Goal: Find specific page/section: Find specific page/section

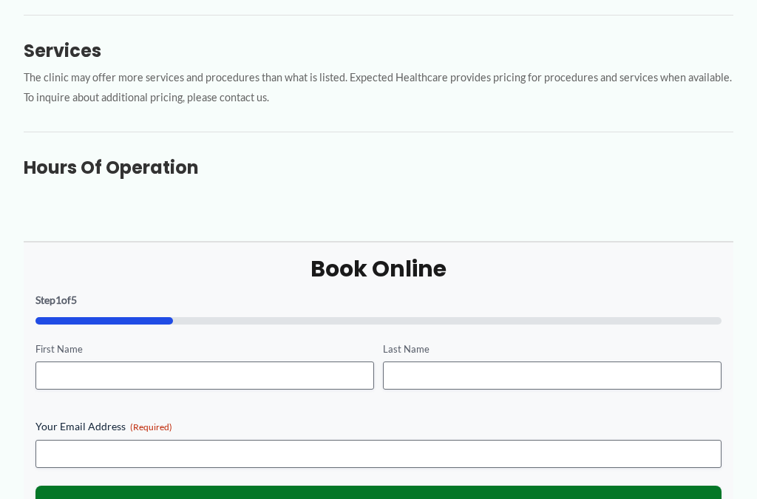
scroll to position [619, 0]
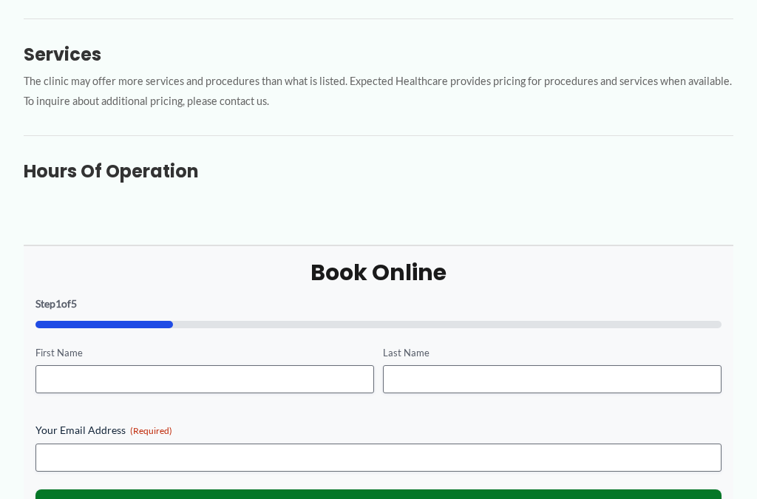
click at [148, 166] on h3 "Hours of Operation" at bounding box center [378, 171] width 709 height 23
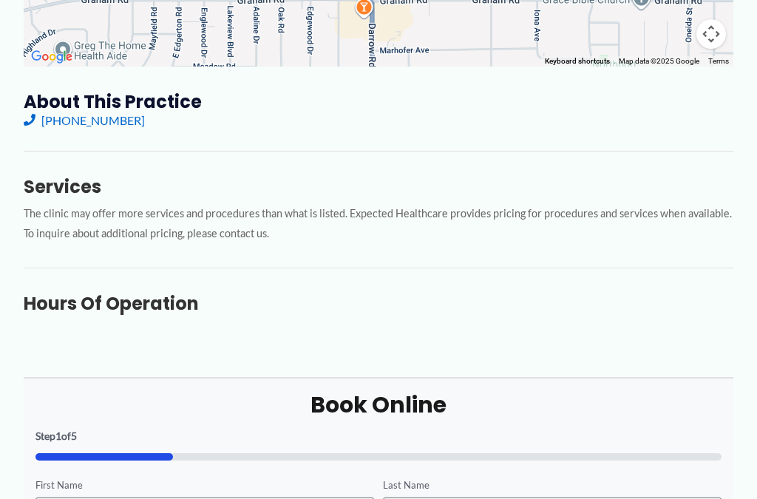
scroll to position [486, 0]
click at [131, 293] on h3 "Hours of Operation" at bounding box center [378, 304] width 709 height 23
click at [115, 299] on h3 "Hours of Operation" at bounding box center [378, 304] width 709 height 23
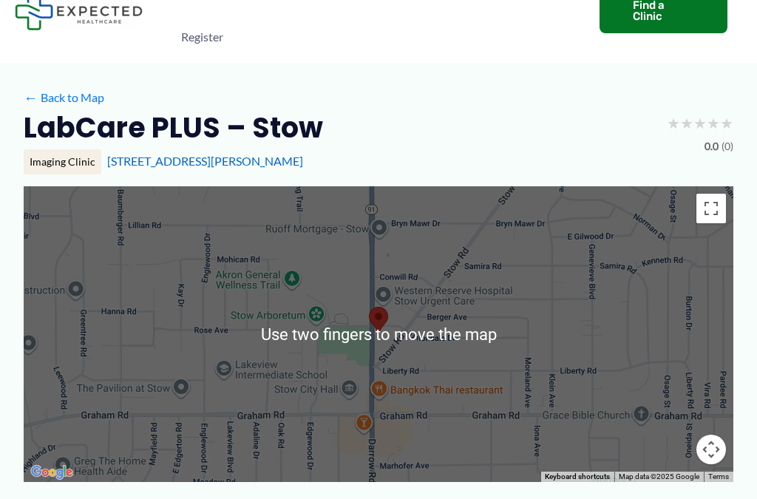
scroll to position [77, 0]
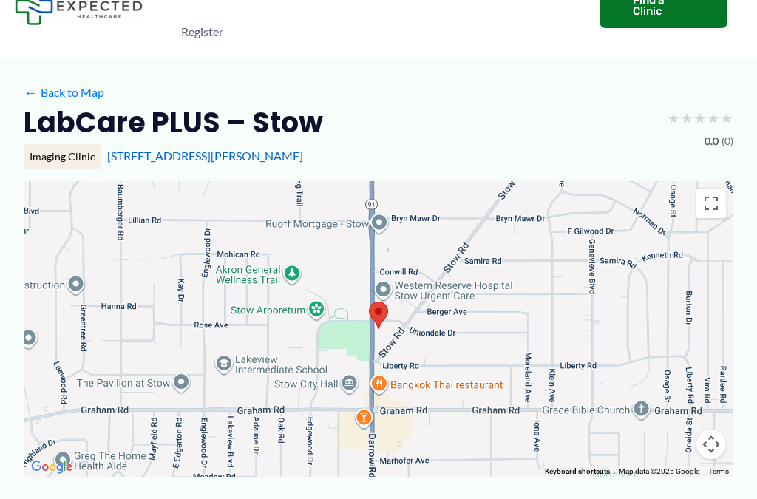
click at [44, 88] on link "← Back to Map" at bounding box center [64, 92] width 81 height 22
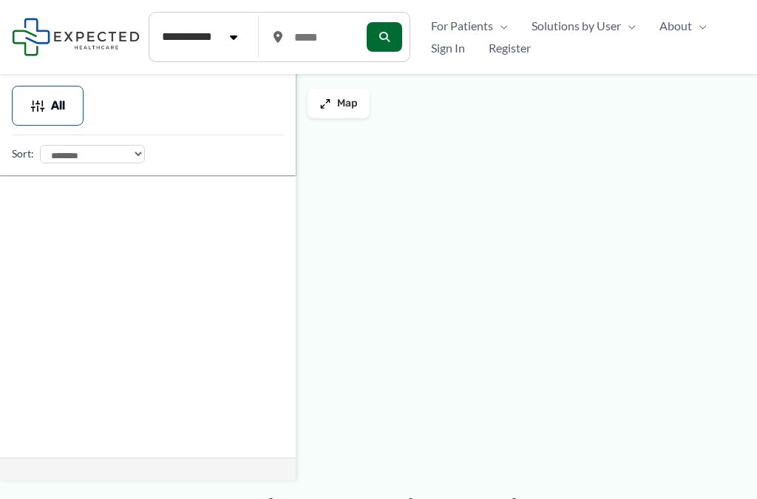
type input "*****"
